Goal: Information Seeking & Learning: Understand process/instructions

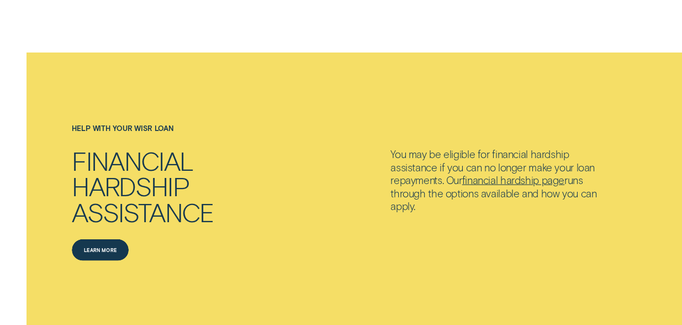
scroll to position [1151, 0]
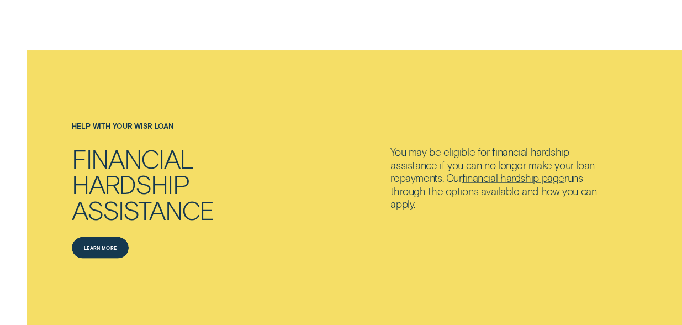
drag, startPoint x: 0, startPoint y: 0, endPoint x: 354, endPoint y: 185, distance: 399.6
click at [354, 185] on div "Financial hardship assistance Learn more Learn more You may be eligible for fin…" at bounding box center [342, 202] width 638 height 114
click at [492, 172] on link "financial hardship page" at bounding box center [513, 177] width 102 height 13
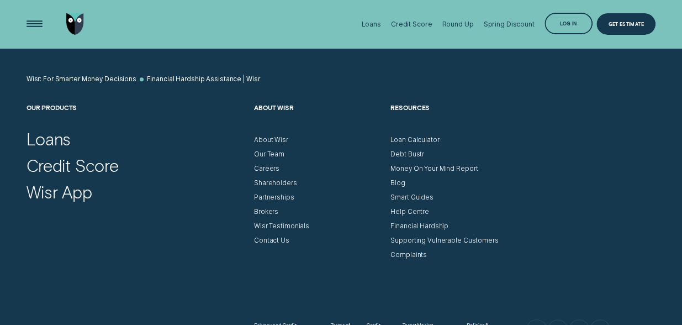
scroll to position [2373, 0]
